Goal: Task Accomplishment & Management: Complete application form

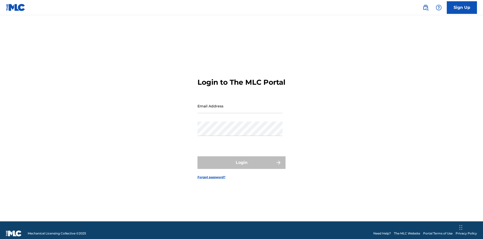
scroll to position [7, 0]
click at [240, 103] on input "Email Address" at bounding box center [240, 106] width 85 height 14
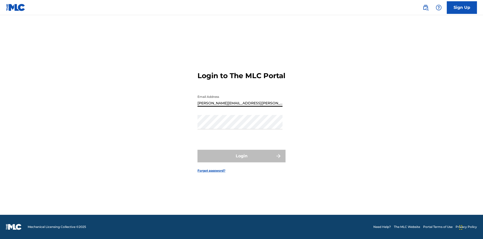
type input "Krystal.Ribble@themlc.com"
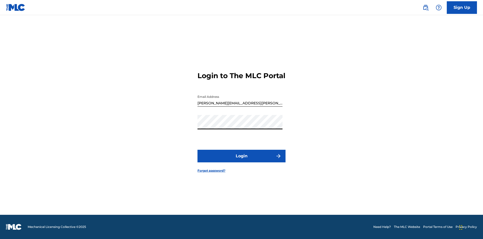
click at [242, 160] on button "Login" at bounding box center [242, 156] width 88 height 13
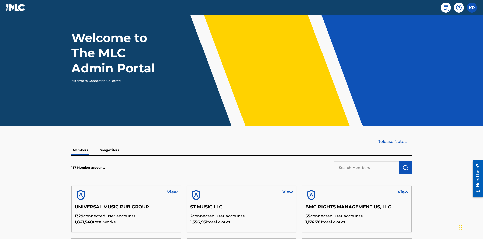
click at [367, 161] on input "text" at bounding box center [366, 167] width 65 height 13
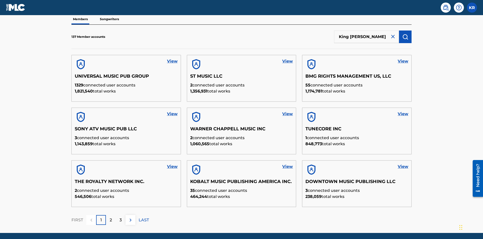
type input "King McTesterson"
click at [406, 34] on img "submit" at bounding box center [406, 37] width 6 height 6
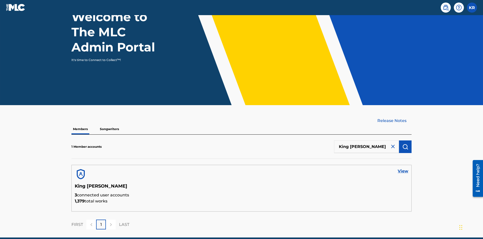
click at [403, 168] on link "View" at bounding box center [403, 171] width 11 height 6
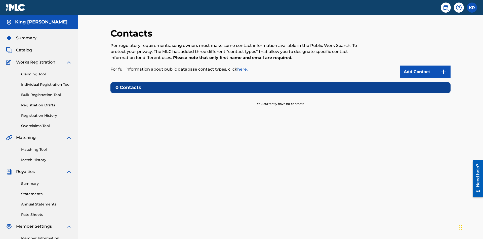
click at [444, 69] on img at bounding box center [444, 72] width 6 height 6
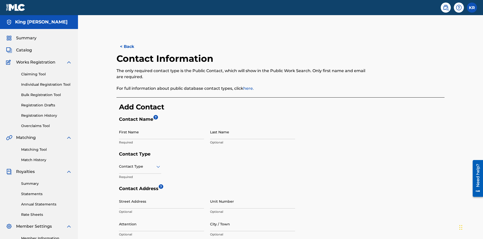
click at [162, 125] on input "First Name" at bounding box center [161, 132] width 85 height 14
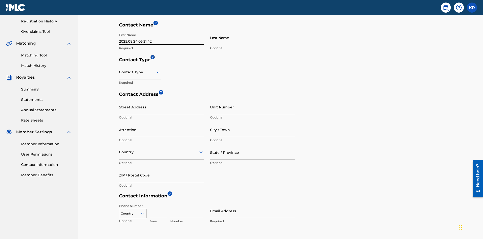
type input "2025.08.24.05.31.42"
click at [253, 38] on input "Last Name" at bounding box center [252, 37] width 85 height 14
type input "2025.08.24.05.31.42"
click at [119, 69] on input "text" at bounding box center [119, 71] width 1 height 5
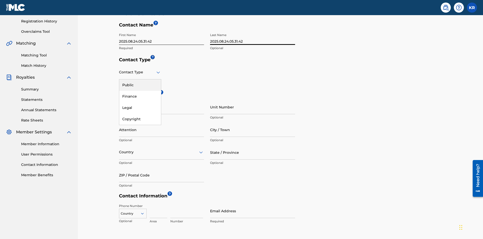
scroll to position [133, 0]
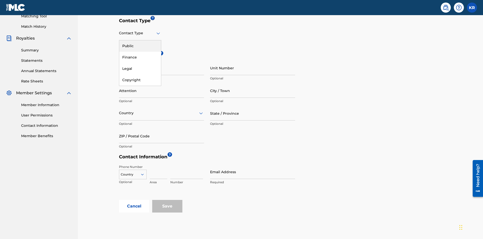
click at [140, 68] on div "Legal" at bounding box center [140, 68] width 42 height 11
click at [253, 83] on input "City / Town" at bounding box center [252, 90] width 85 height 14
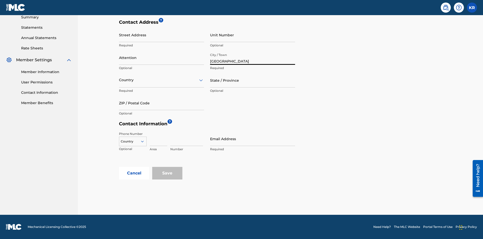
type input "Vancouver"
click at [162, 38] on input "Street Address" at bounding box center [161, 35] width 85 height 14
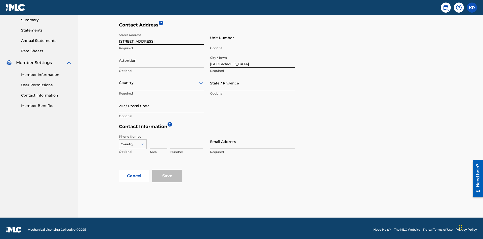
type input "123 Main Street"
click at [253, 38] on input "Unit Number" at bounding box center [252, 37] width 85 height 14
type input "3B"
click at [162, 57] on input "Attention" at bounding box center [161, 60] width 85 height 14
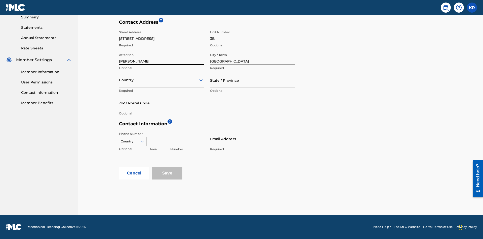
type input "Jim Jones"
click at [119, 80] on input "text" at bounding box center [119, 79] width 1 height 5
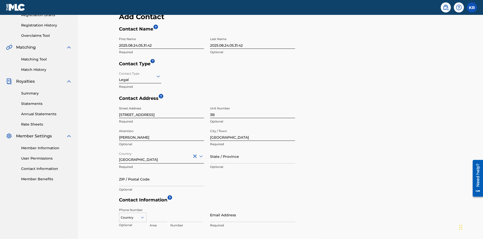
click at [253, 149] on input "State / Province" at bounding box center [252, 156] width 85 height 14
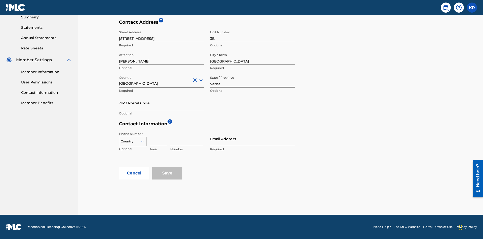
type input "Varna"
click at [162, 103] on input "ZIP / Postal Code" at bounding box center [161, 103] width 85 height 14
type input "V5X 2Z9"
click at [145, 141] on icon at bounding box center [142, 141] width 5 height 5
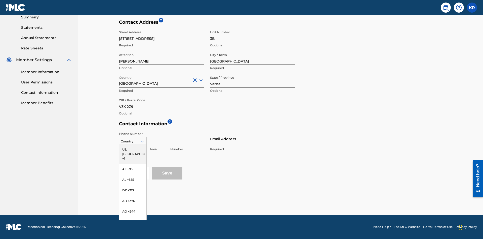
click at [133, 149] on div "US, CA +1" at bounding box center [132, 154] width 27 height 20
click at [159, 138] on input at bounding box center [159, 138] width 18 height 14
type input "202"
click at [187, 138] on input at bounding box center [186, 138] width 33 height 14
type input "1234567"
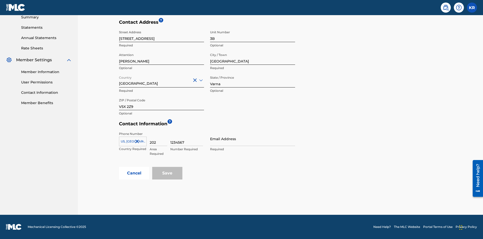
click at [253, 138] on input "Email Address" at bounding box center [252, 138] width 85 height 14
type input "tester@email.com"
click at [134, 173] on button "Cancel" at bounding box center [134, 173] width 30 height 13
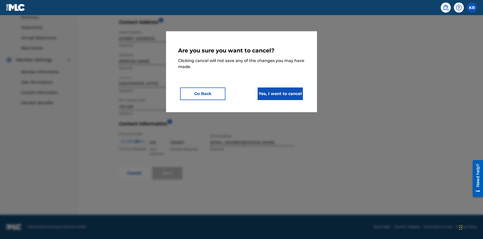
click at [280, 93] on button "Yes, I want to cancel" at bounding box center [280, 93] width 45 height 13
